Goal: Navigation & Orientation: Find specific page/section

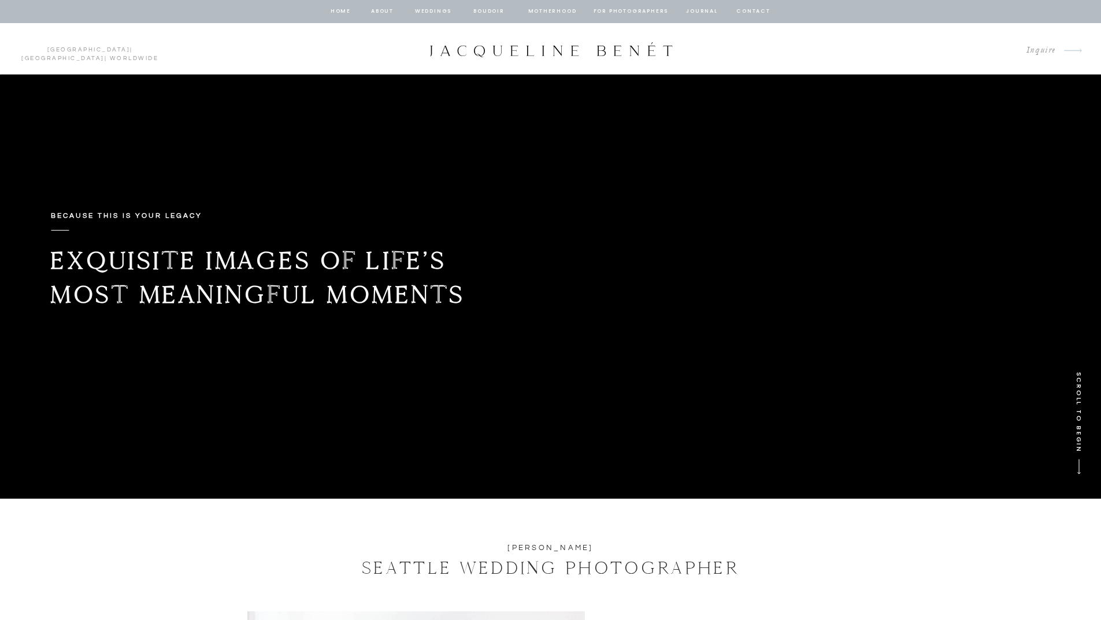
click at [437, 10] on nav "Weddings" at bounding box center [433, 11] width 39 height 10
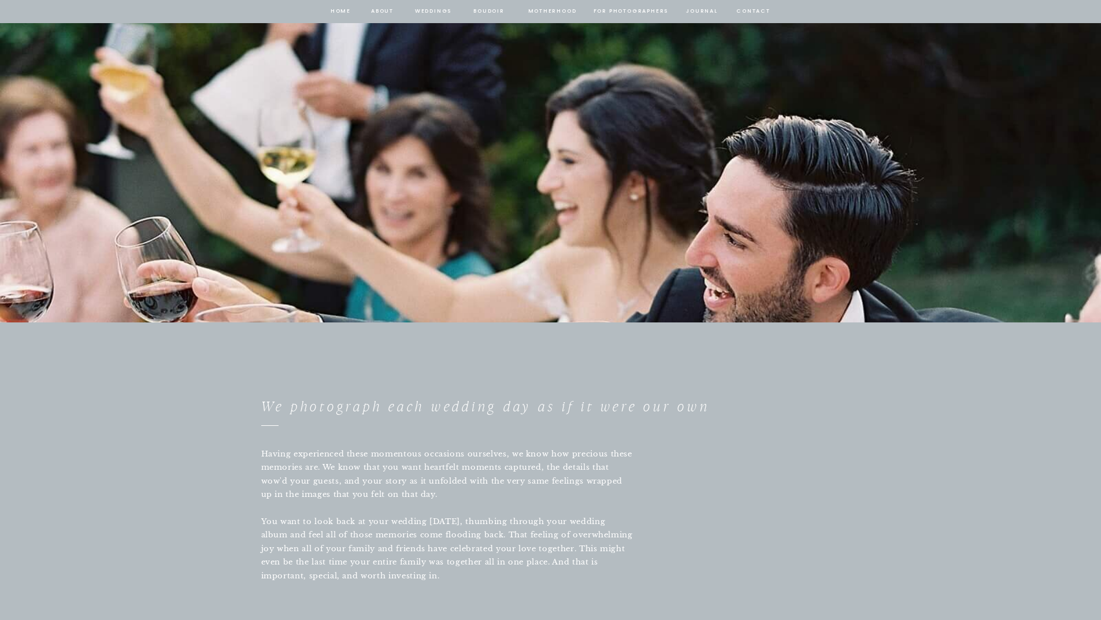
scroll to position [3177, 0]
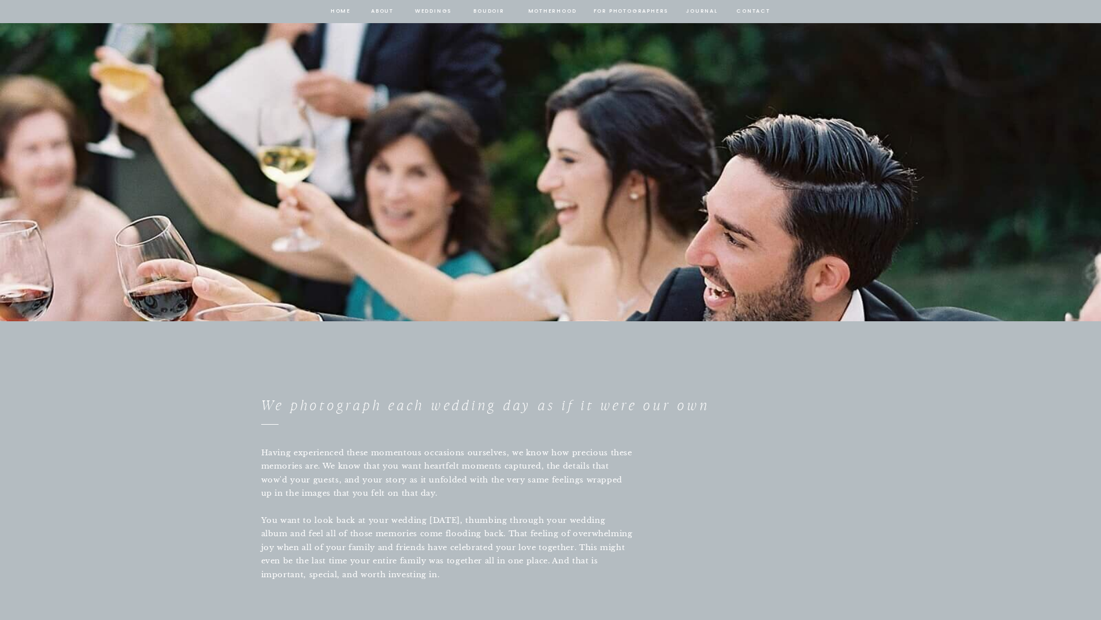
click at [340, 11] on nav "home" at bounding box center [341, 11] width 22 height 10
